Goal: Task Accomplishment & Management: Manage account settings

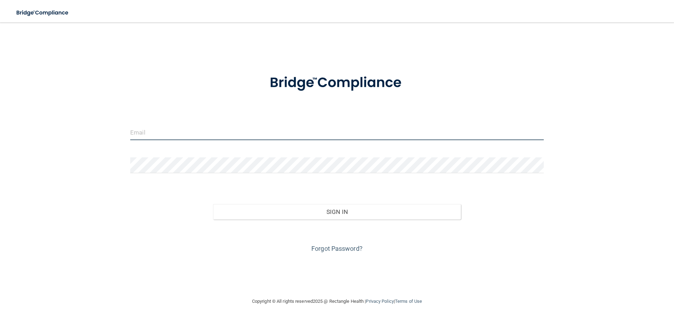
click at [188, 131] on input "email" at bounding box center [337, 132] width 414 height 16
type input "[EMAIL_ADDRESS][DOMAIN_NAME]"
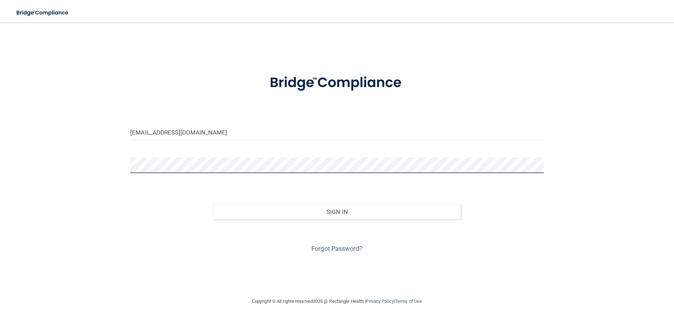
click at [213, 204] on button "Sign In" at bounding box center [337, 211] width 248 height 15
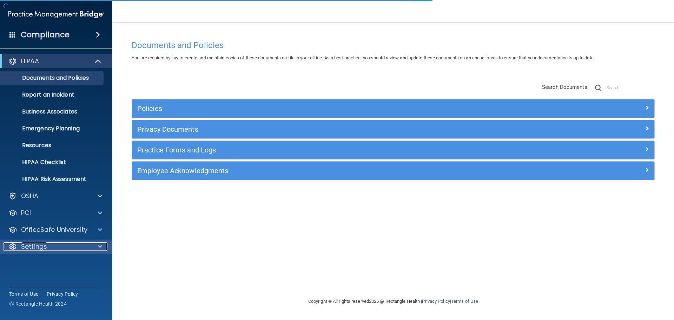
click at [53, 246] on div "Settings" at bounding box center [46, 246] width 87 height 8
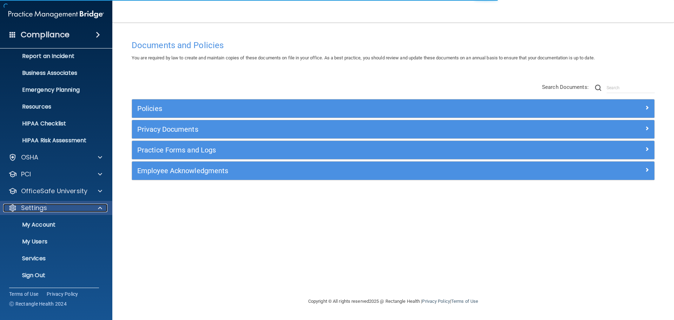
scroll to position [39, 0]
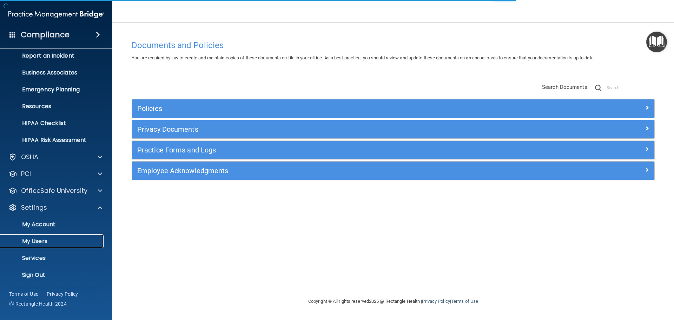
click at [38, 240] on p "My Users" at bounding box center [53, 241] width 96 height 7
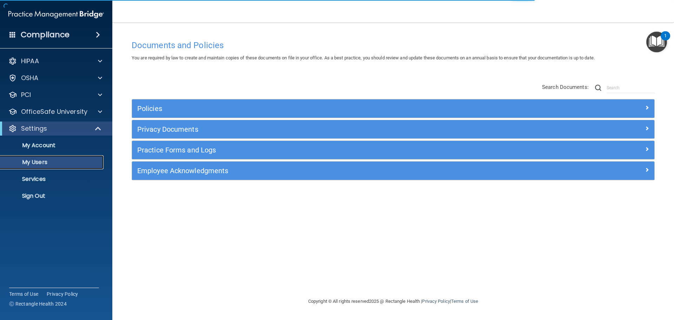
select select "20"
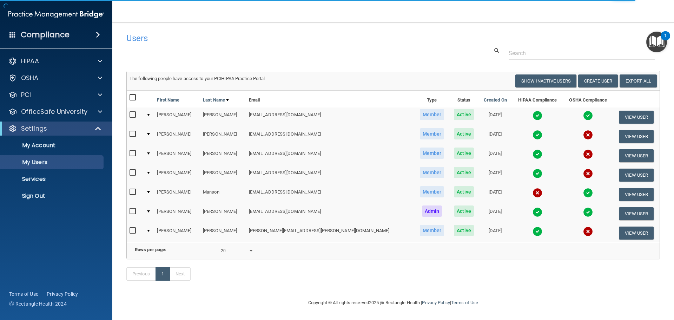
click at [518, 137] on td at bounding box center [537, 136] width 51 height 19
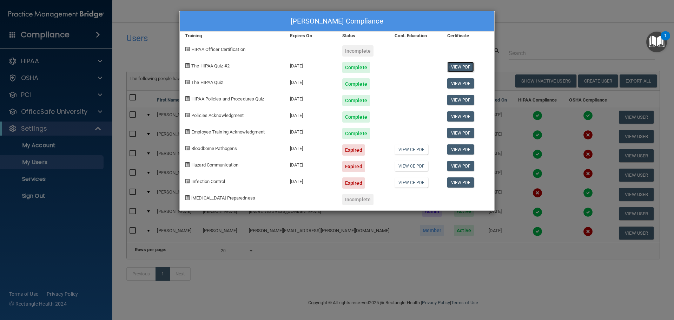
click at [460, 69] on link "View PDF" at bounding box center [460, 67] width 27 height 10
click at [457, 82] on link "View PDF" at bounding box center [460, 83] width 27 height 10
click at [459, 100] on link "View PDF" at bounding box center [460, 100] width 27 height 10
click at [461, 117] on link "View PDF" at bounding box center [460, 116] width 27 height 10
click at [454, 133] on link "View PDF" at bounding box center [460, 133] width 27 height 10
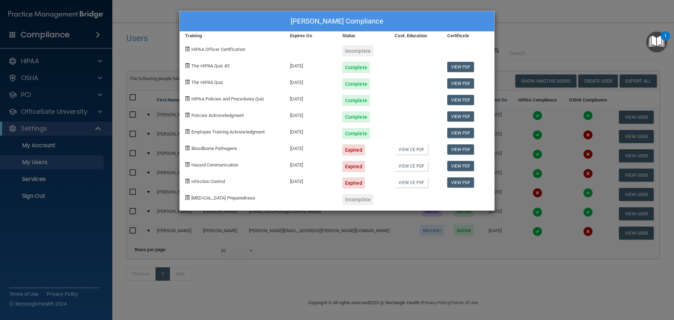
click at [549, 27] on div "[PERSON_NAME] Compliance Training Expires On Status Cont. Education Certificate…" at bounding box center [337, 160] width 674 height 320
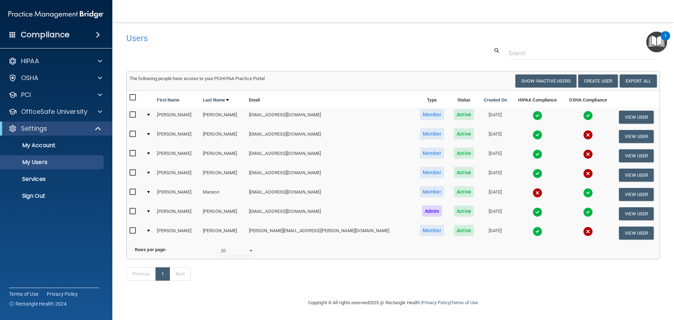
click at [522, 229] on td at bounding box center [537, 232] width 51 height 19
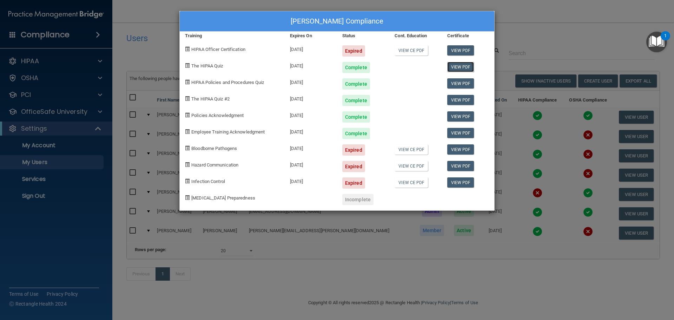
click at [463, 67] on link "View PDF" at bounding box center [460, 67] width 27 height 10
click at [459, 86] on link "View PDF" at bounding box center [460, 83] width 27 height 10
click at [456, 98] on link "View PDF" at bounding box center [460, 100] width 27 height 10
click at [461, 118] on link "View PDF" at bounding box center [460, 116] width 27 height 10
click at [459, 134] on link "View PDF" at bounding box center [460, 133] width 27 height 10
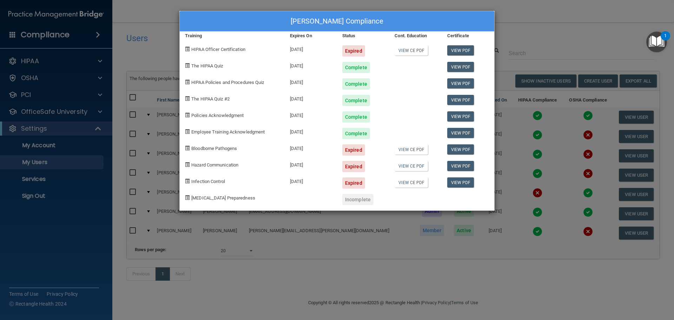
click at [556, 48] on div "[PERSON_NAME] Compliance Training Expires On Status Cont. Education Certificate…" at bounding box center [337, 160] width 674 height 320
